Goal: Information Seeking & Learning: Learn about a topic

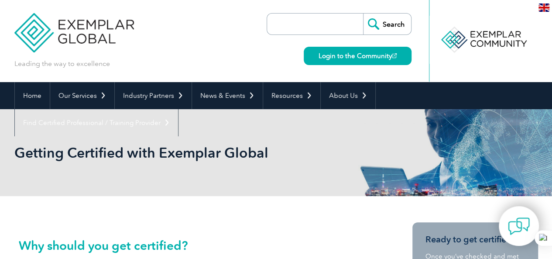
drag, startPoint x: 0, startPoint y: 0, endPoint x: 124, endPoint y: 199, distance: 234.7
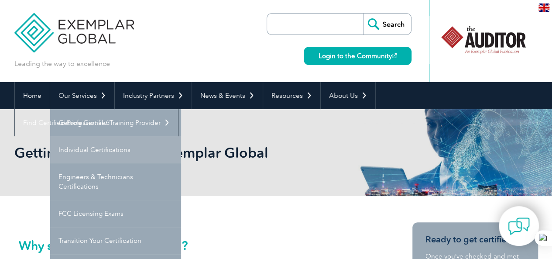
click at [91, 144] on link "Individual Certifications" at bounding box center [115, 149] width 131 height 27
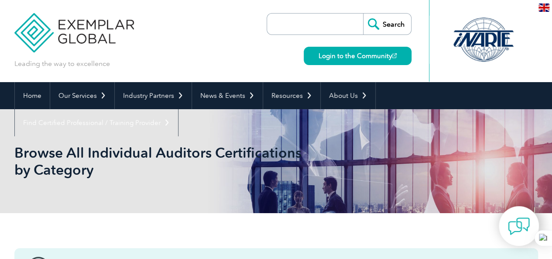
click at [296, 22] on input "search" at bounding box center [318, 24] width 92 height 21
type input "27001"
click at [363, 14] on input "Search" at bounding box center [387, 24] width 48 height 21
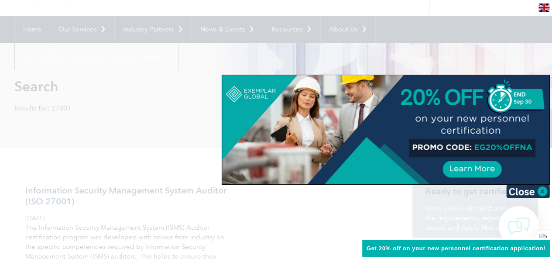
scroll to position [73, 0]
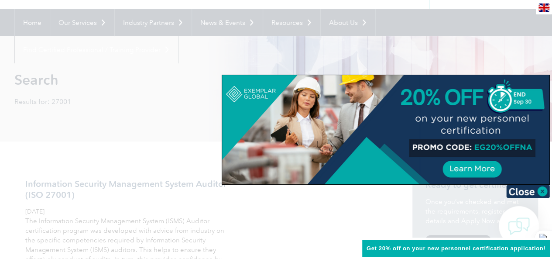
click at [504, 148] on div at bounding box center [385, 129] width 327 height 109
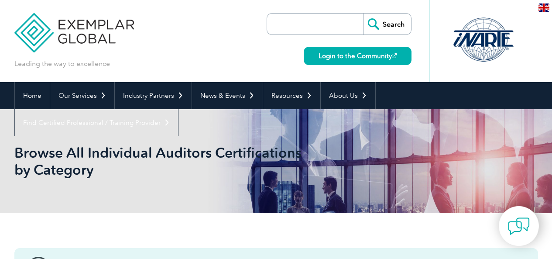
click at [225, 125] on div "Browse All Individual Auditors Certifications by Category" at bounding box center [276, 161] width 524 height 104
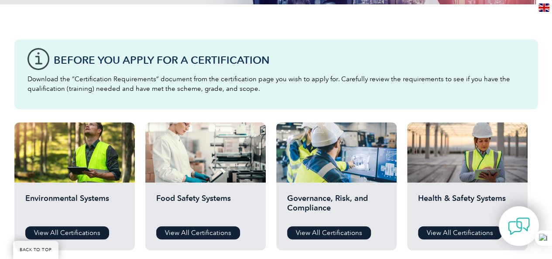
scroll to position [226, 0]
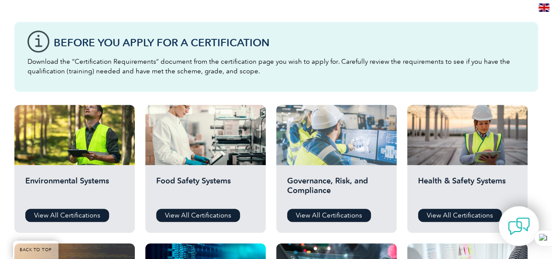
click at [323, 131] on div at bounding box center [336, 135] width 120 height 60
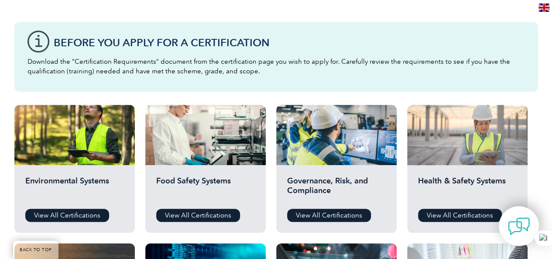
click at [444, 133] on div at bounding box center [467, 135] width 120 height 60
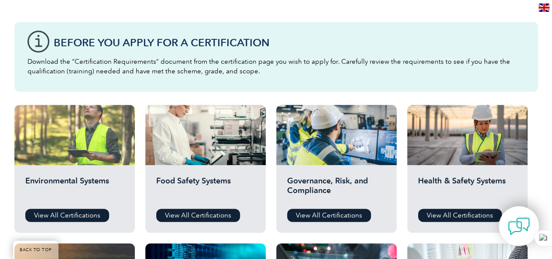
click at [47, 127] on div at bounding box center [74, 135] width 120 height 60
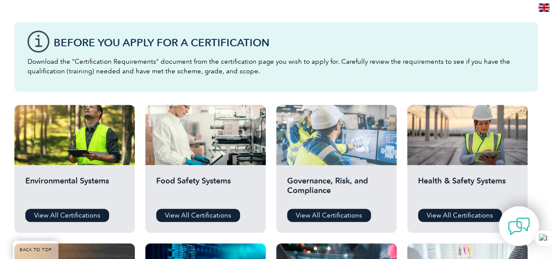
click at [330, 162] on div at bounding box center [336, 135] width 120 height 60
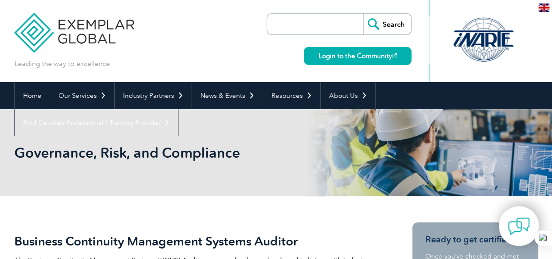
scroll to position [226, 0]
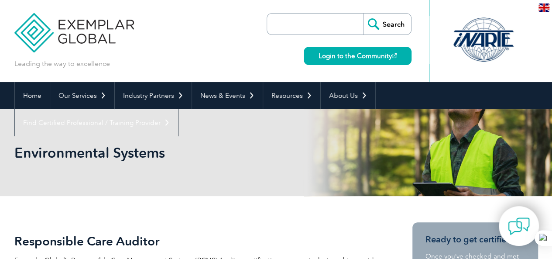
click at [214, 171] on div "Environmental Systems" at bounding box center [276, 152] width 524 height 87
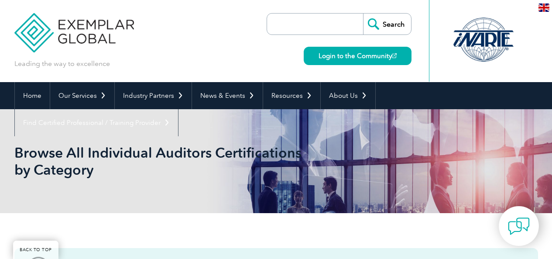
scroll to position [226, 0]
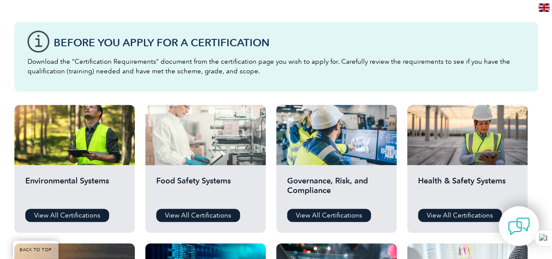
click at [217, 148] on div at bounding box center [205, 135] width 120 height 60
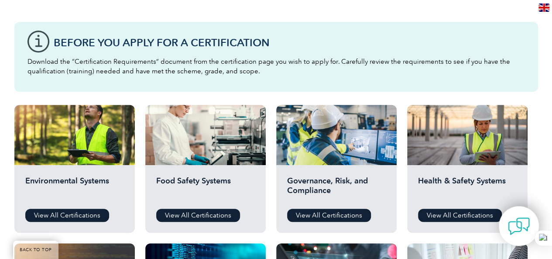
scroll to position [453, 0]
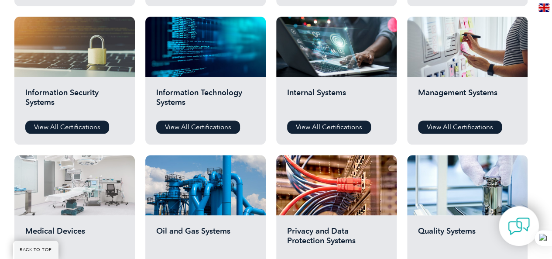
click at [96, 179] on div at bounding box center [74, 185] width 120 height 60
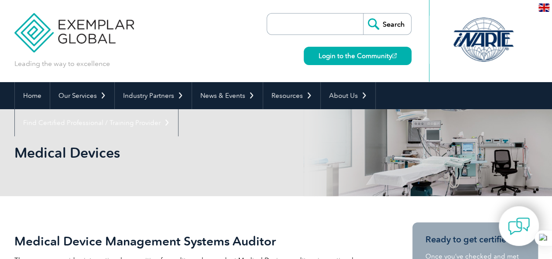
click at [175, 164] on div "Medical Devices" at bounding box center [276, 152] width 524 height 87
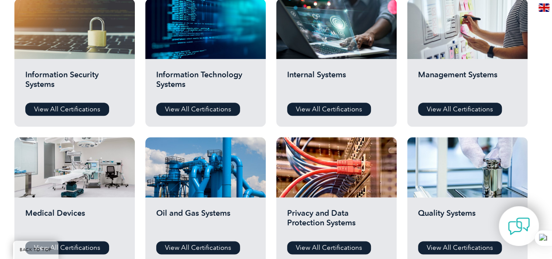
scroll to position [453, 0]
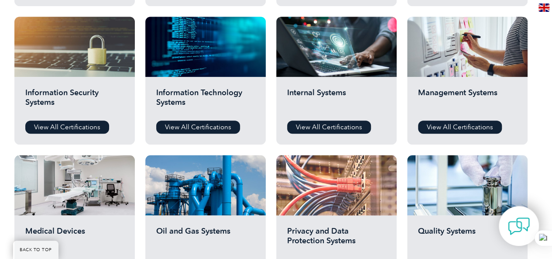
click at [340, 189] on div at bounding box center [336, 185] width 120 height 60
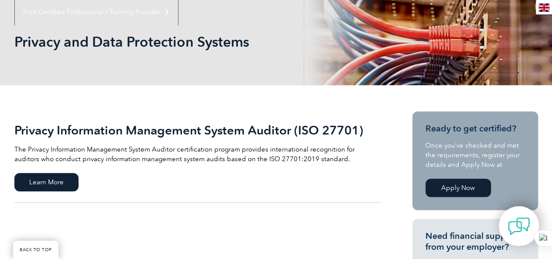
scroll to position [110, 0]
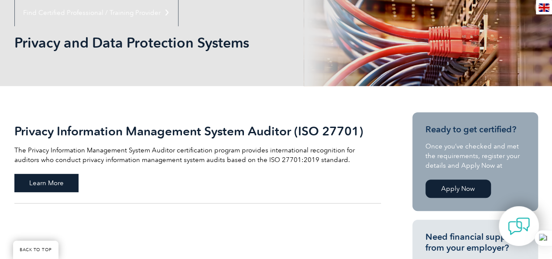
click at [69, 182] on span "Learn More" at bounding box center [46, 183] width 64 height 18
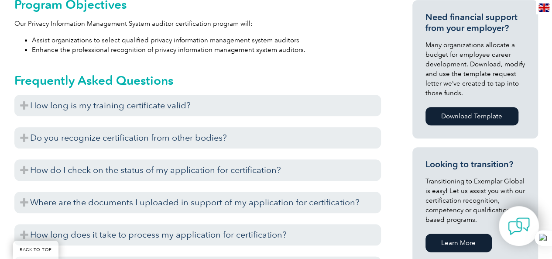
scroll to position [453, 0]
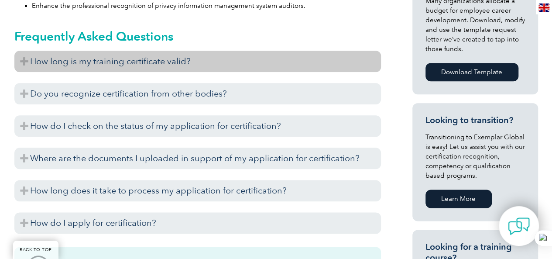
click at [67, 57] on h3 "How long is my training certificate valid?" at bounding box center [197, 61] width 367 height 21
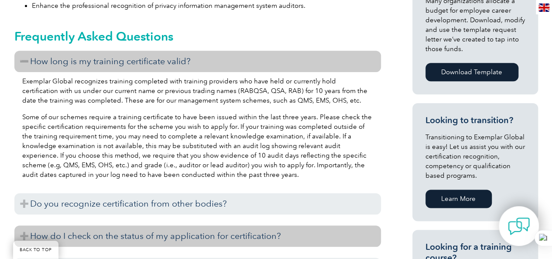
click at [296, 231] on h3 "How do I check on the status of my application for certification?" at bounding box center [197, 235] width 367 height 21
click at [395, 236] on div "CERTIFICATION FEE CALCULATOR Download Certification Requirements Ready to get c…" at bounding box center [459, 72] width 157 height 571
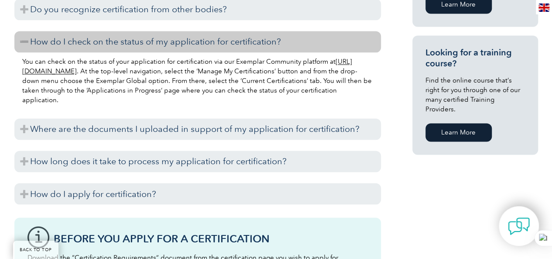
scroll to position [645, 0]
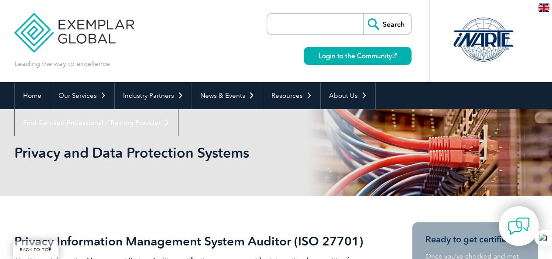
scroll to position [110, 0]
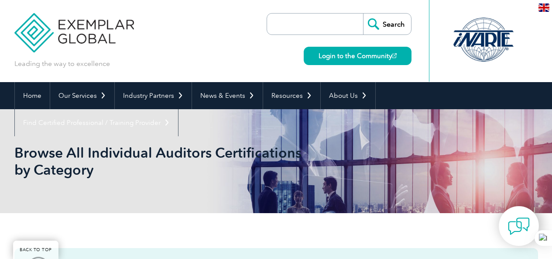
scroll to position [453, 0]
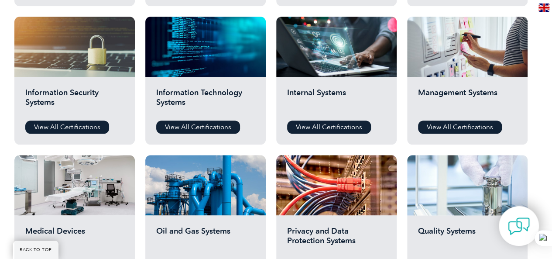
click at [449, 180] on div at bounding box center [467, 185] width 120 height 60
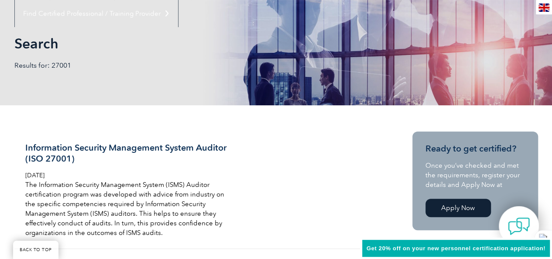
scroll to position [108, 0]
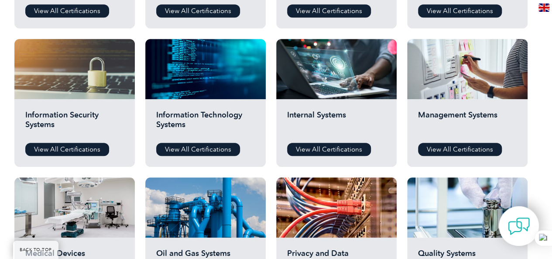
scroll to position [453, 0]
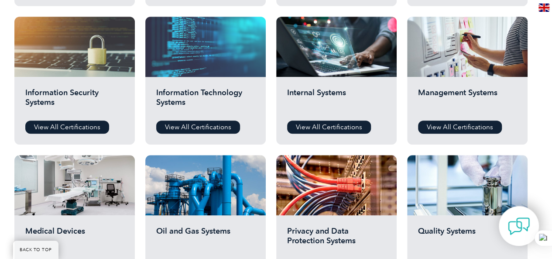
click at [189, 60] on div at bounding box center [205, 47] width 120 height 60
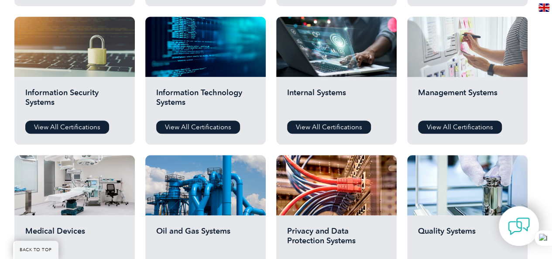
click at [438, 68] on div at bounding box center [467, 47] width 120 height 60
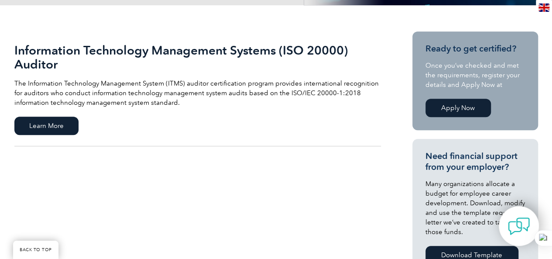
scroll to position [192, 0]
